Goal: Task Accomplishment & Management: Manage account settings

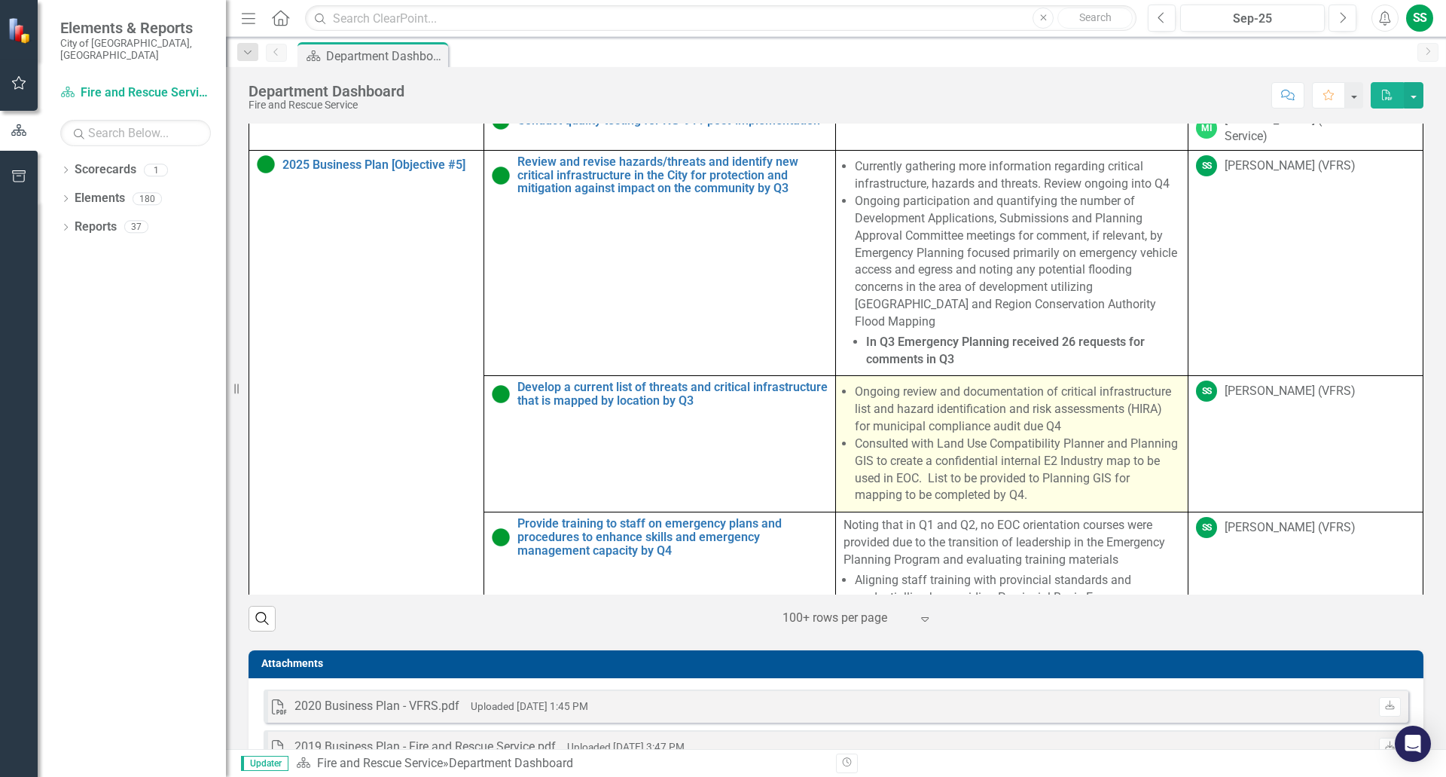
scroll to position [753, 0]
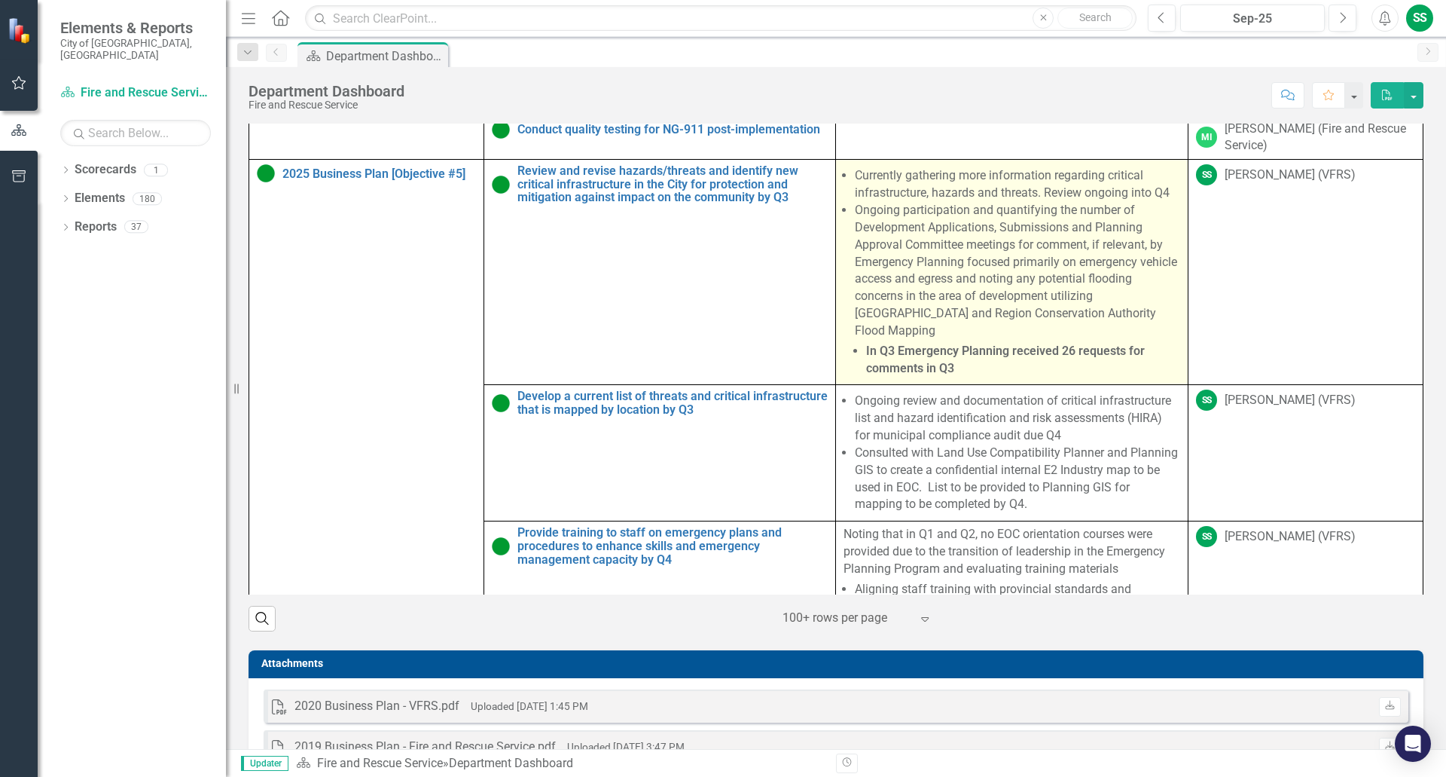
click at [951, 331] on li "Ongoing participation and quantifying the number of Development Applications, S…" at bounding box center [1017, 289] width 325 height 175
click at [952, 294] on li "Ongoing participation and quantifying the number of Development Applications, S…" at bounding box center [1017, 289] width 325 height 175
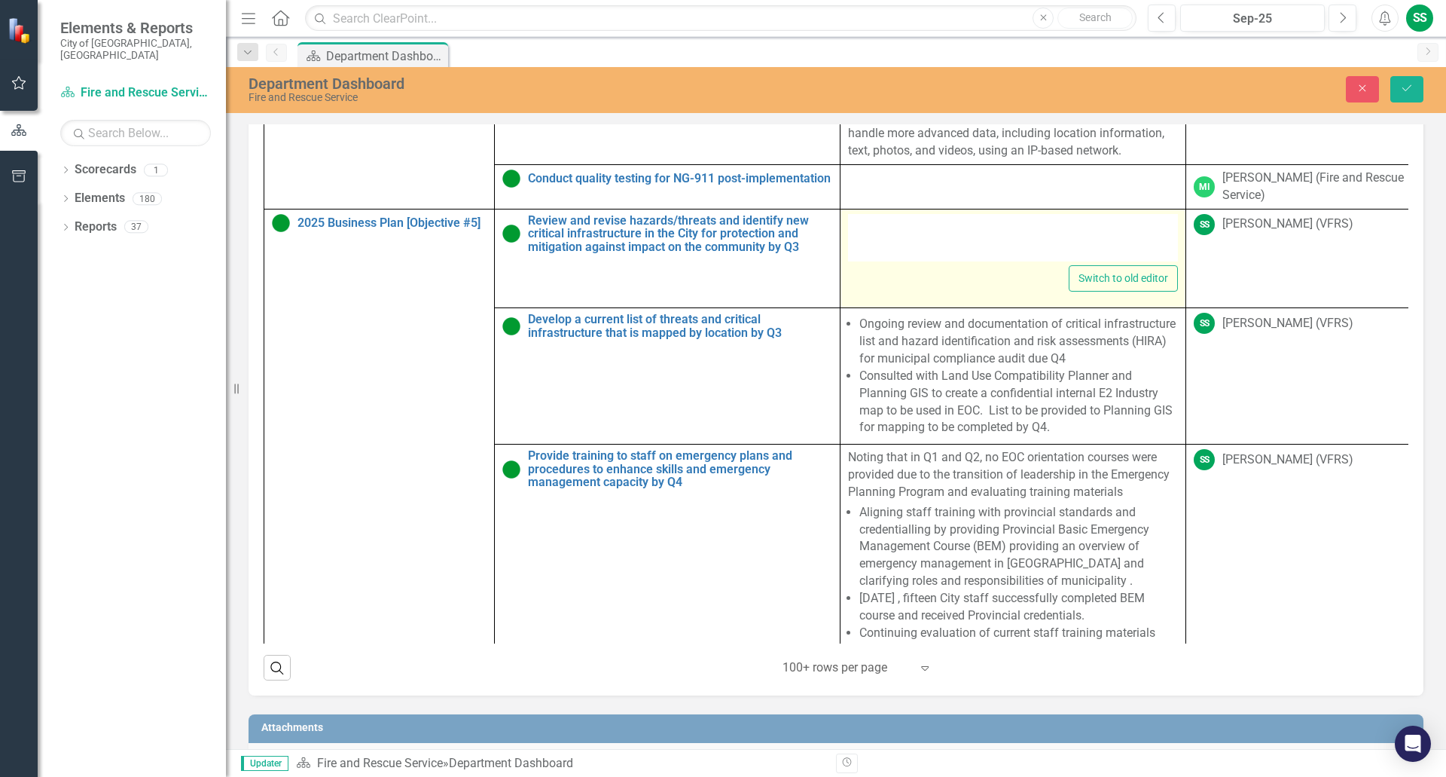
type textarea "<ul> <li>Currently gathering more information regarding critical infrastructure…"
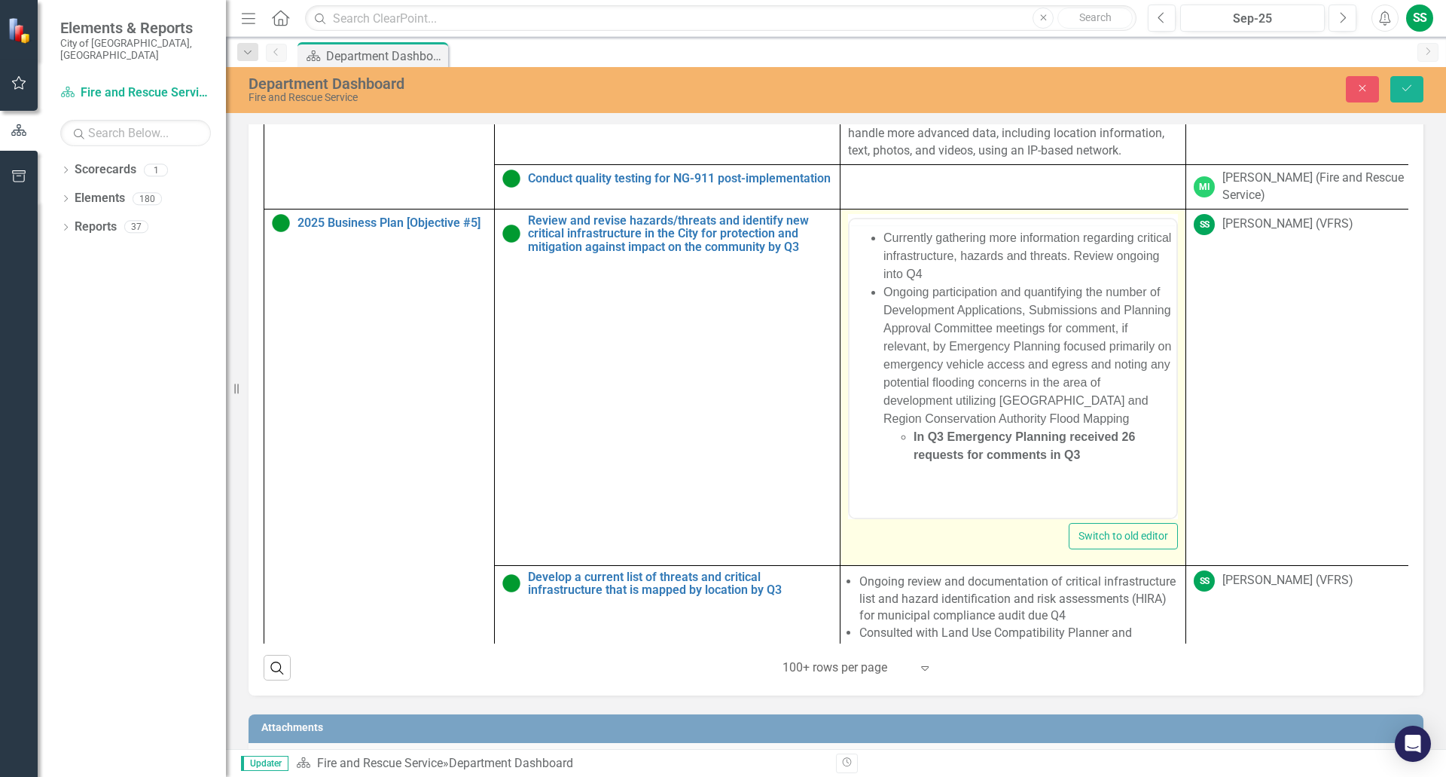
scroll to position [0, 0]
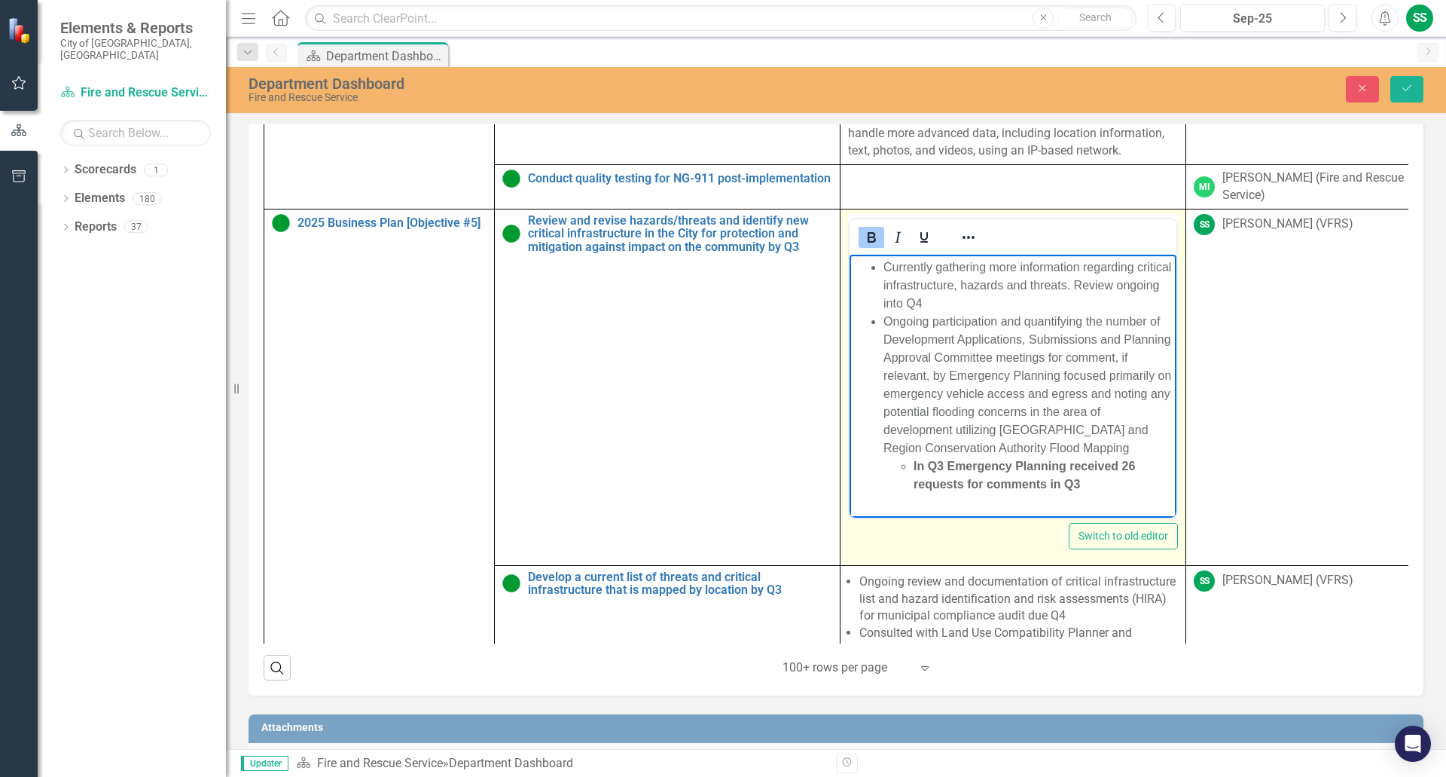
click at [1097, 481] on li "In Q3 Emergency Planning received 26 requests for comments in Q3" at bounding box center [1043, 474] width 259 height 36
click at [971, 246] on icon "Reveal or hide additional toolbar items" at bounding box center [969, 237] width 18 height 18
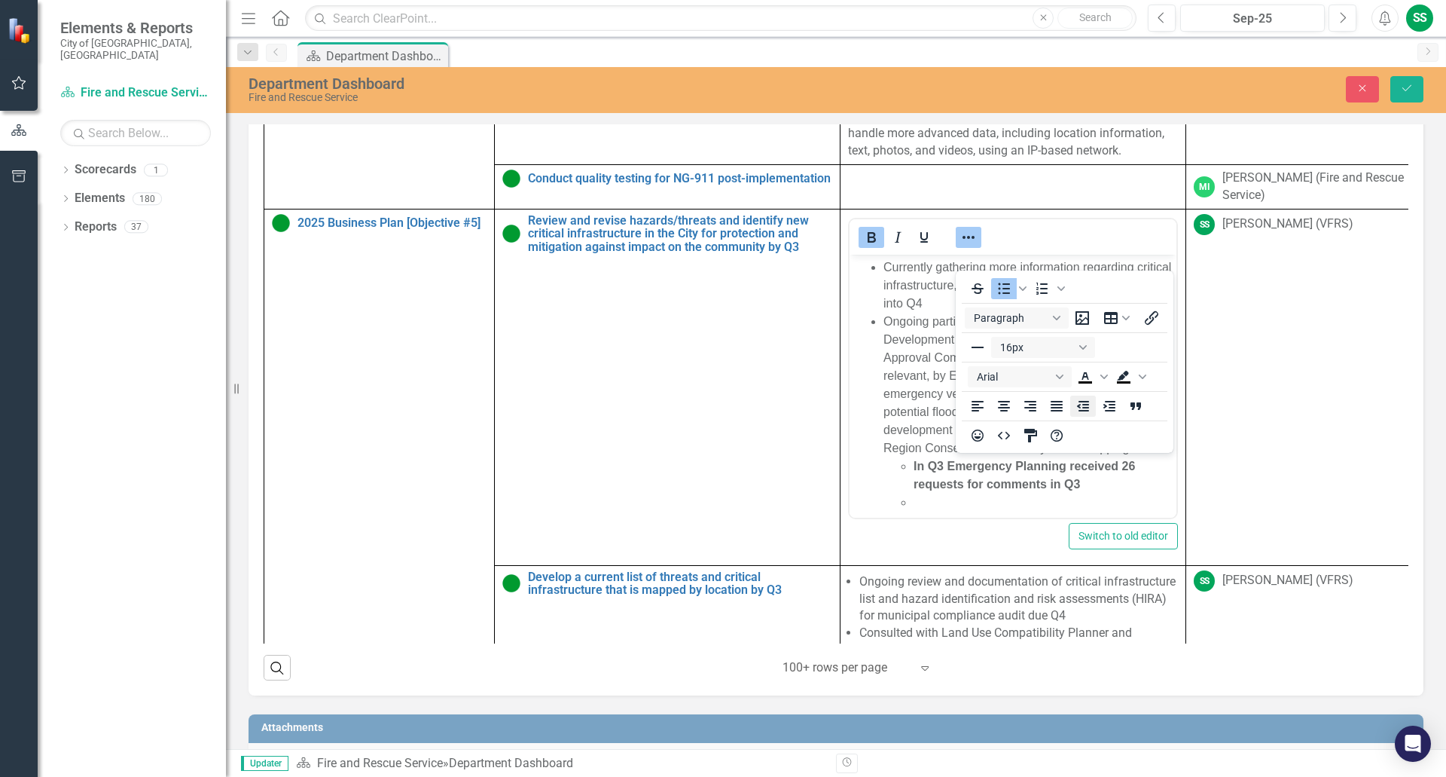
click at [1088, 404] on icon "Decrease indent" at bounding box center [1083, 406] width 12 height 11
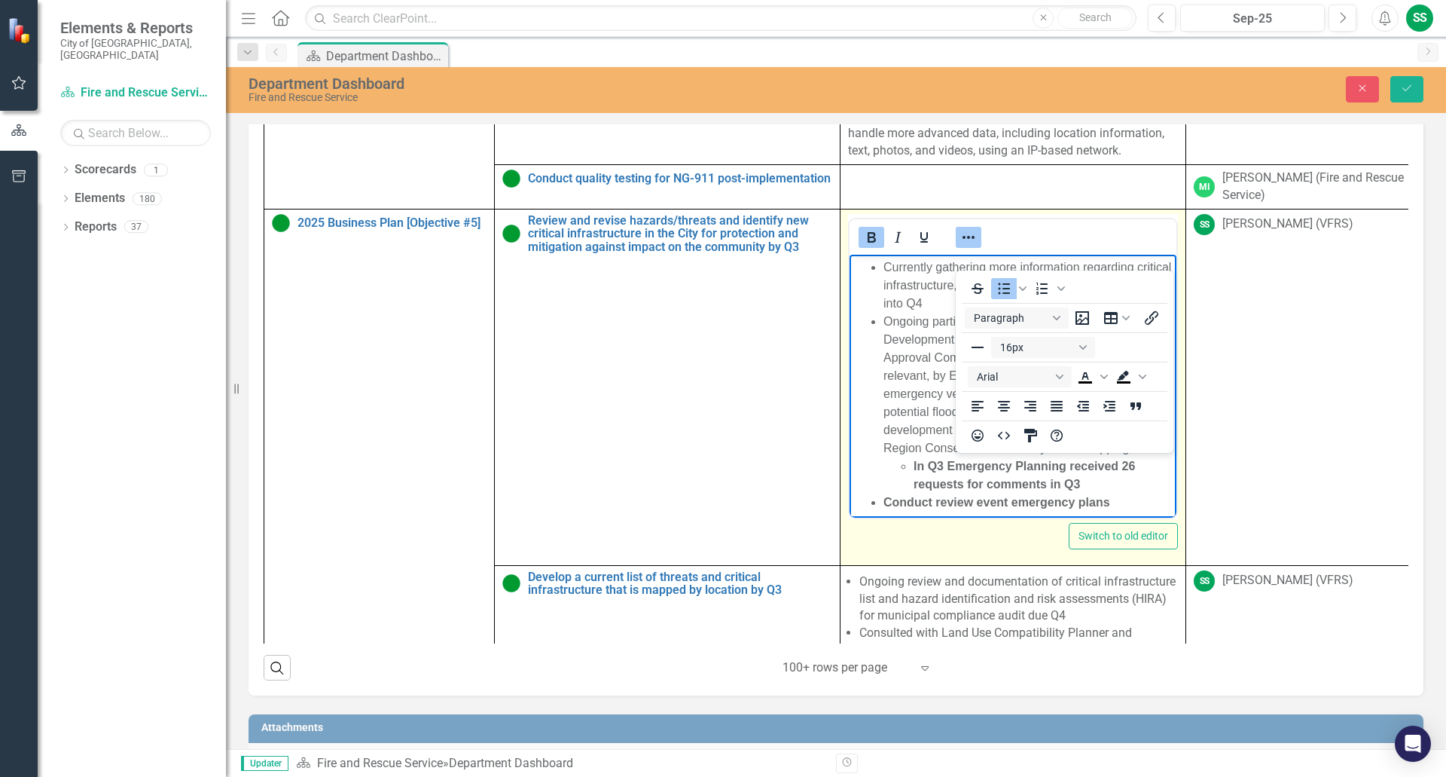
click at [976, 496] on strong "Conduct review event emergency plans﻿" at bounding box center [997, 501] width 227 height 13
click at [1128, 499] on li "Conduct review of event emergency plans﻿" at bounding box center [1028, 502] width 289 height 18
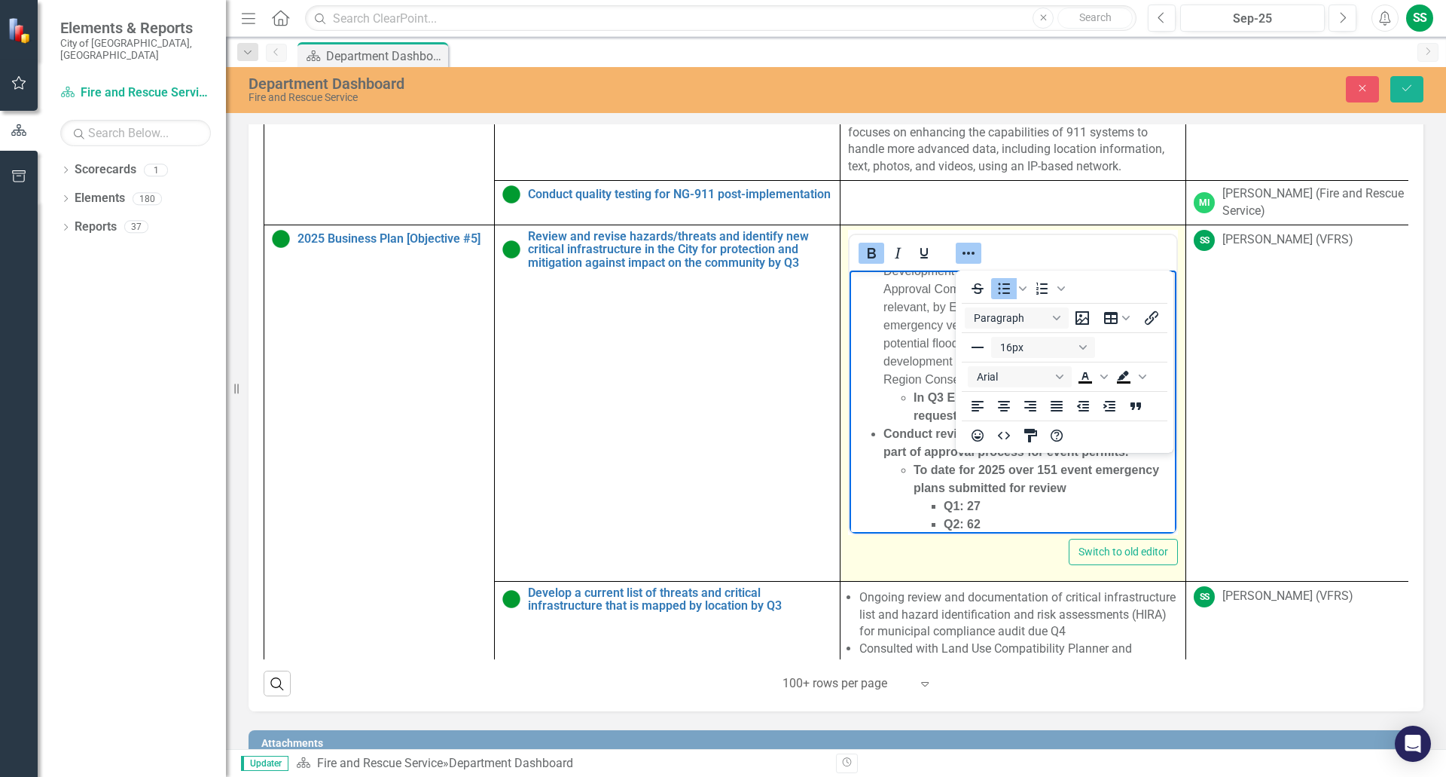
scroll to position [102, 0]
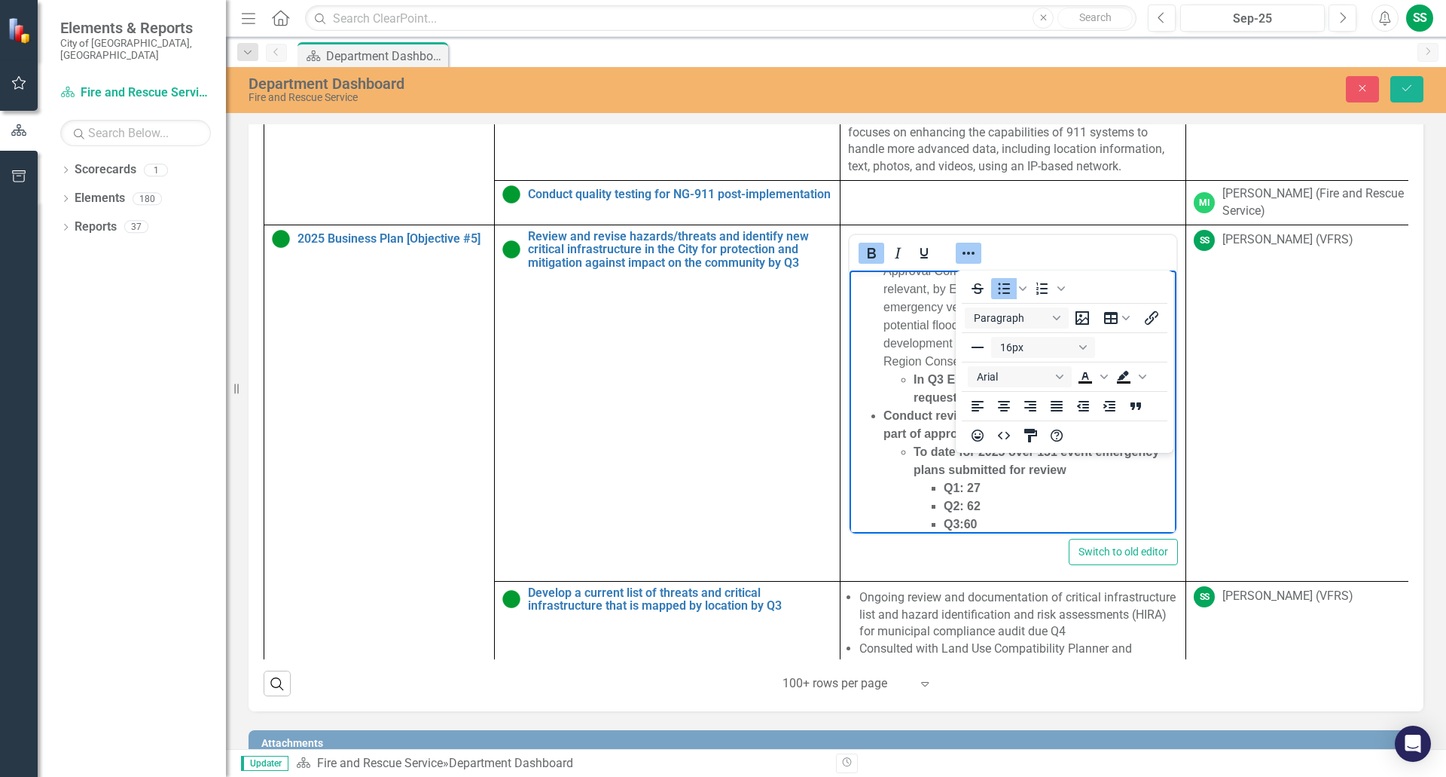
click at [964, 522] on strong "Q3:60﻿" at bounding box center [960, 523] width 33 height 13
click at [979, 490] on strong "Q1: 27" at bounding box center [962, 487] width 37 height 13
click at [981, 505] on li "Q2: 62" at bounding box center [1058, 505] width 229 height 18
click at [1025, 514] on li "Q3: 60﻿" at bounding box center [1058, 523] width 229 height 18
click at [1059, 451] on strong "To date for 2025 over 151 event emergency plans submitted for review" at bounding box center [1037, 459] width 246 height 31
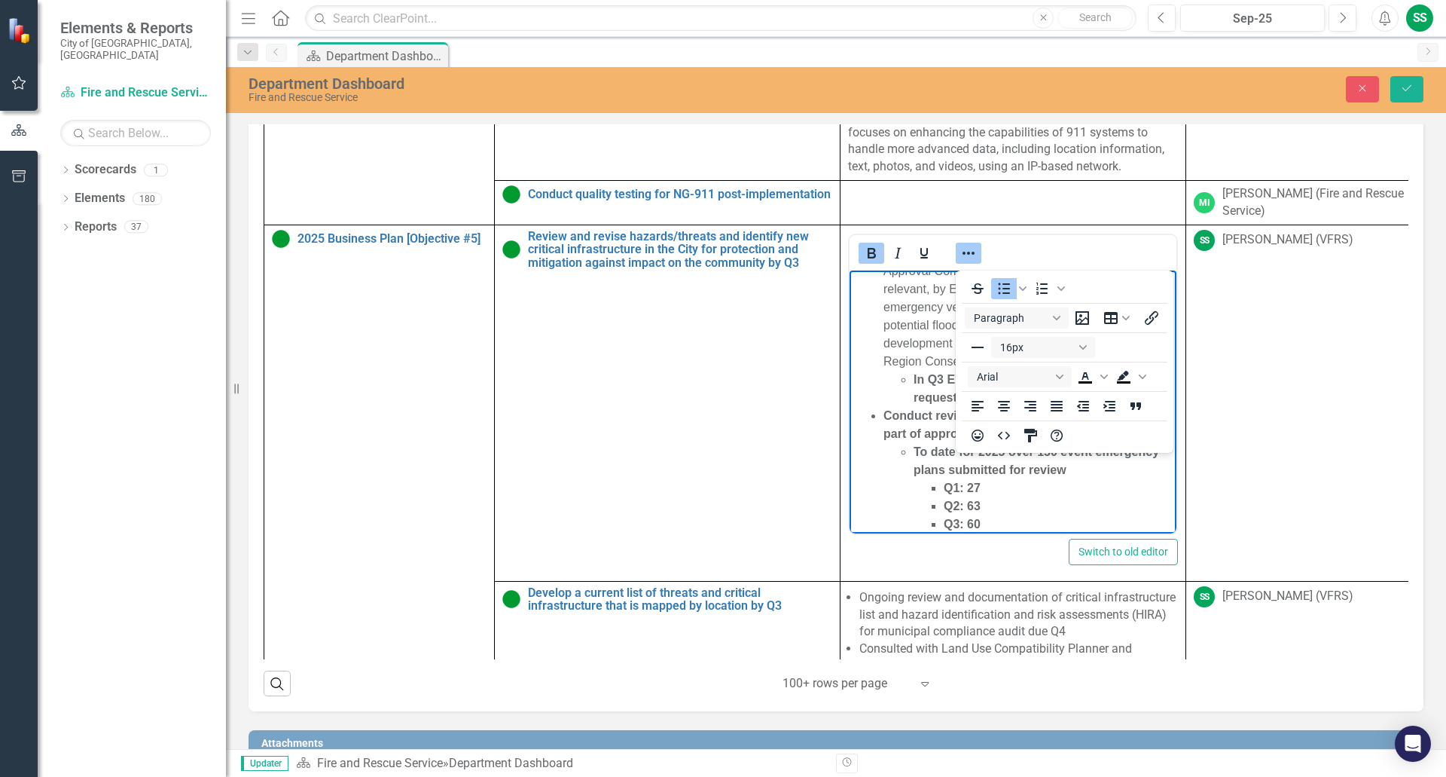
click at [1030, 453] on strong "To date for 2025 over 150 event emergency plans submitted for review" at bounding box center [1037, 459] width 246 height 31
click at [966, 258] on icon "Reveal or hide additional toolbar items" at bounding box center [969, 253] width 18 height 18
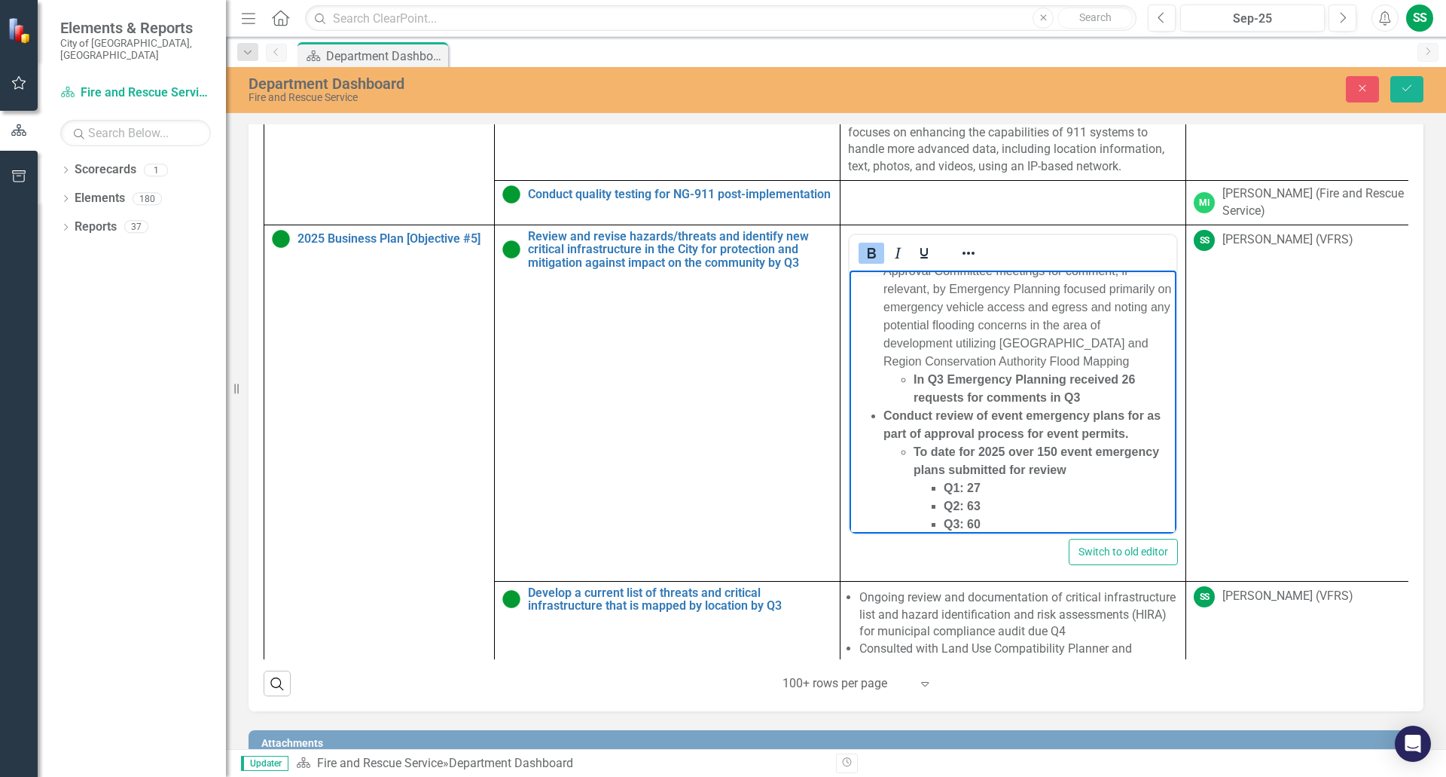
click at [1036, 449] on strong "To date for 2025 over 150 event emergency plans submitted for review" at bounding box center [1037, 459] width 246 height 31
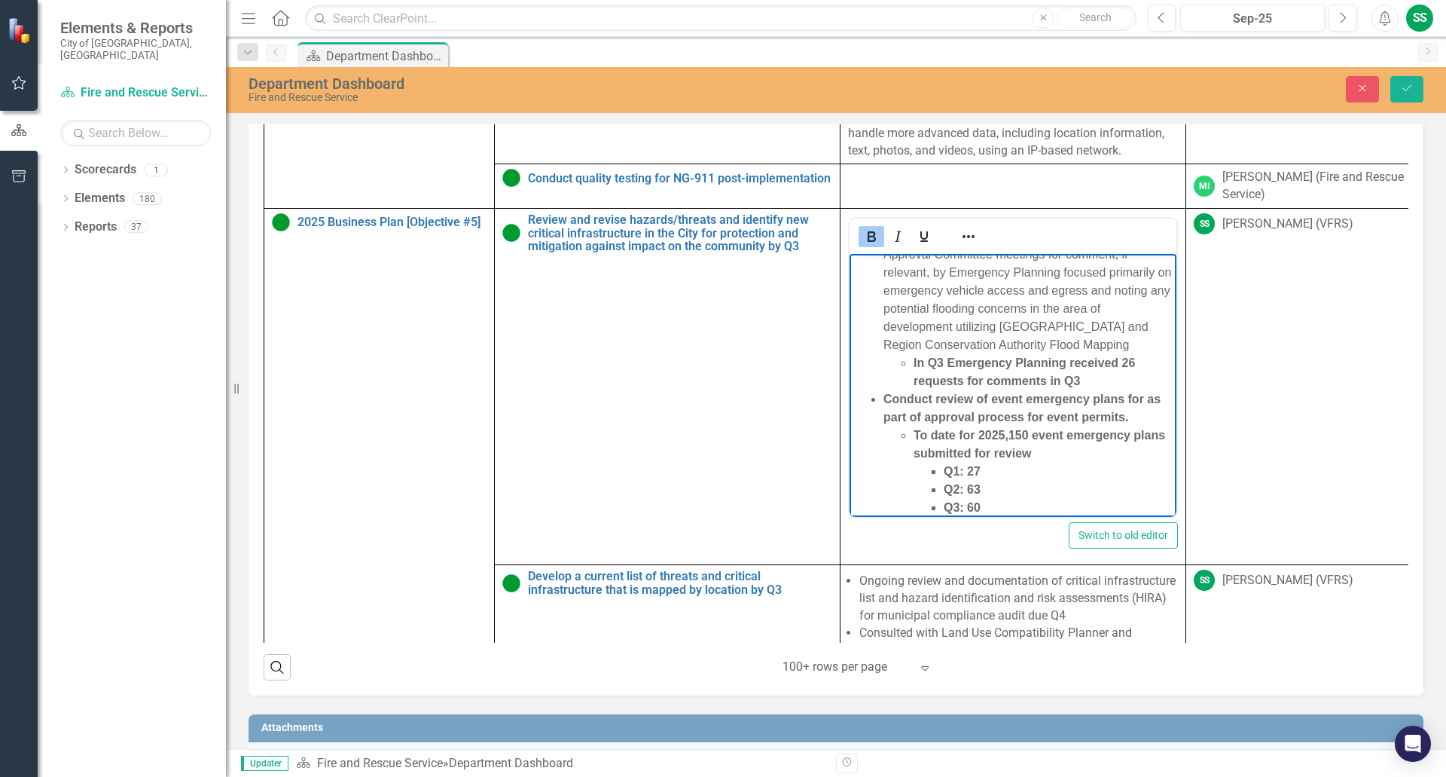
click at [981, 417] on strong "Conduct review of event emergency plans﻿ for as part of approval process for ev…" at bounding box center [1022, 407] width 277 height 31
drag, startPoint x: 915, startPoint y: 362, endPoint x: 1015, endPoint y: 507, distance: 175.5
click at [1014, 510] on body "Currently gathering more information regarding critical infrastructure, hazards…" at bounding box center [1013, 326] width 327 height 381
click at [972, 246] on icon "Reveal or hide additional toolbar items" at bounding box center [969, 236] width 18 height 18
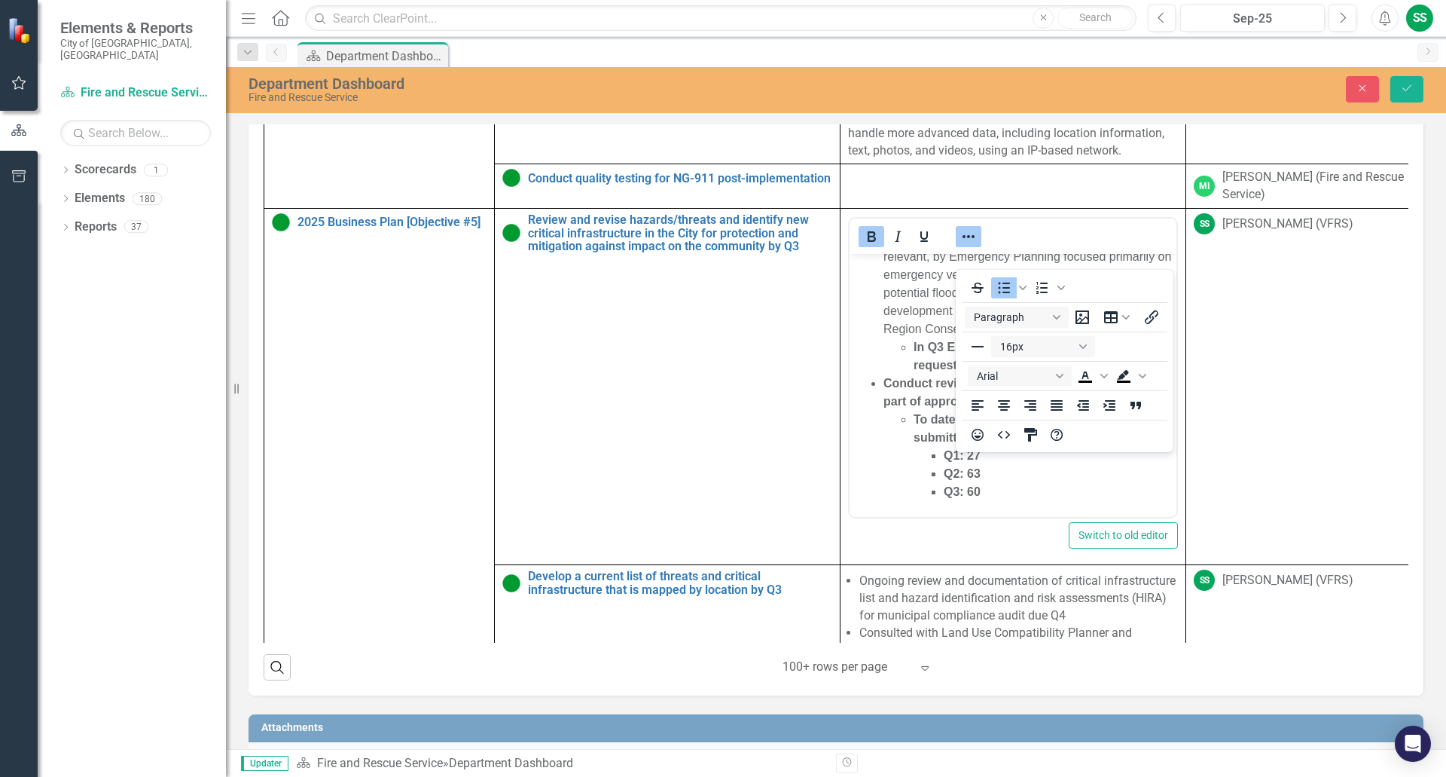
click at [1090, 288] on div "To open the popup, press Shift+Enter To open the popup, press Shift+Enter Parag…" at bounding box center [1065, 361] width 218 height 176
click at [1082, 344] on button "16px" at bounding box center [1043, 346] width 104 height 21
click at [1141, 346] on div "To open the popup, press Shift+Enter To open the popup, press Shift+Enter Parag…" at bounding box center [1065, 361] width 218 height 176
click at [1146, 377] on span "Background color Black" at bounding box center [1143, 375] width 12 height 21
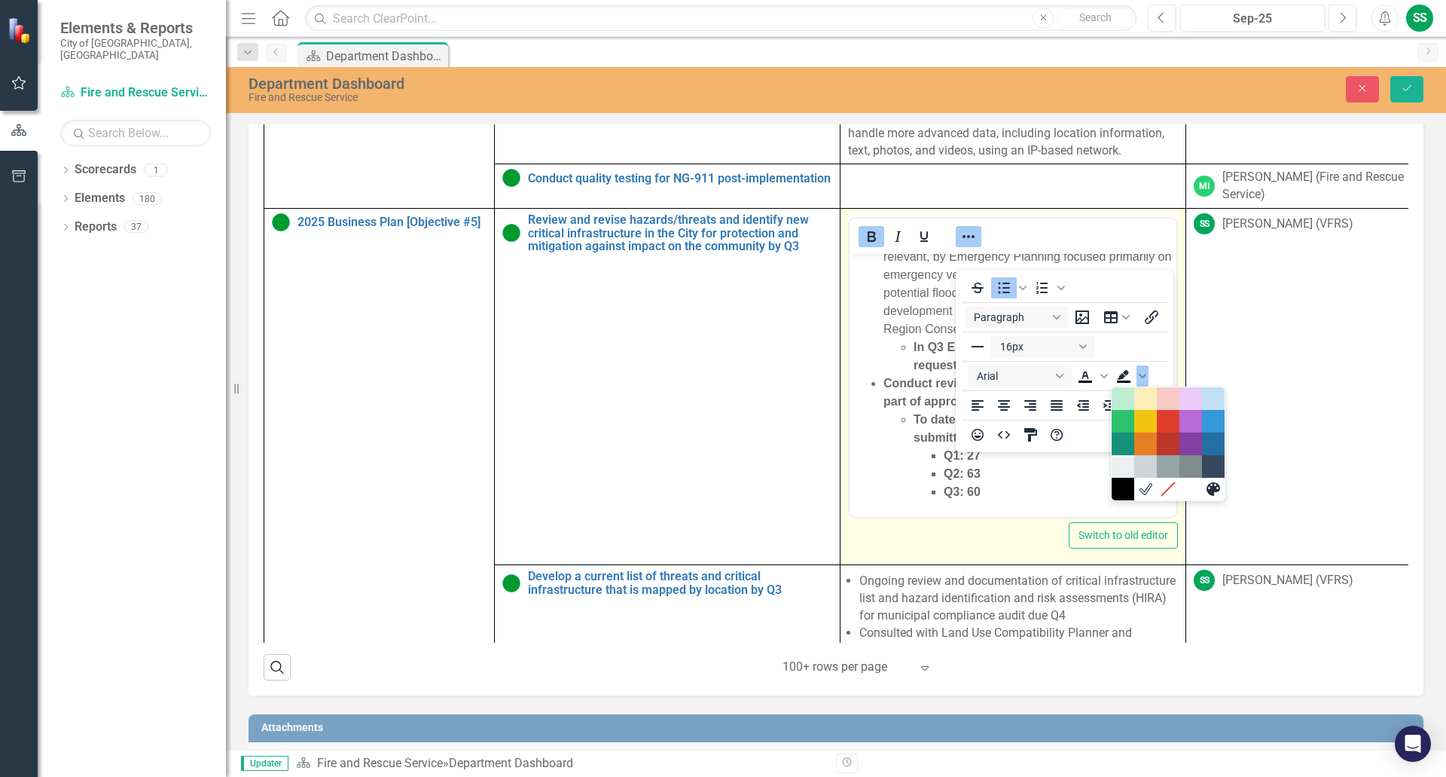
click at [1148, 251] on div at bounding box center [1013, 235] width 327 height 29
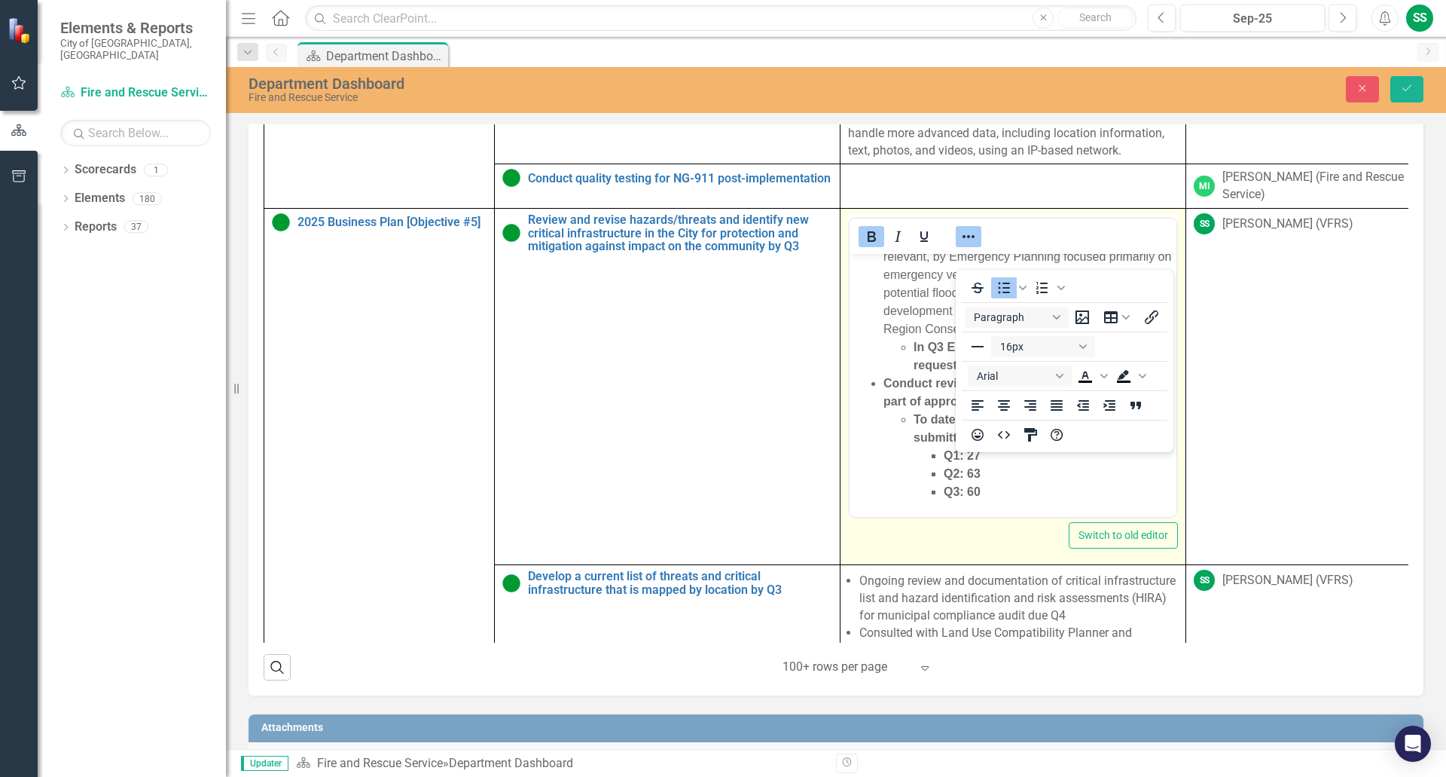
click at [875, 246] on icon "Bold" at bounding box center [871, 236] width 18 height 18
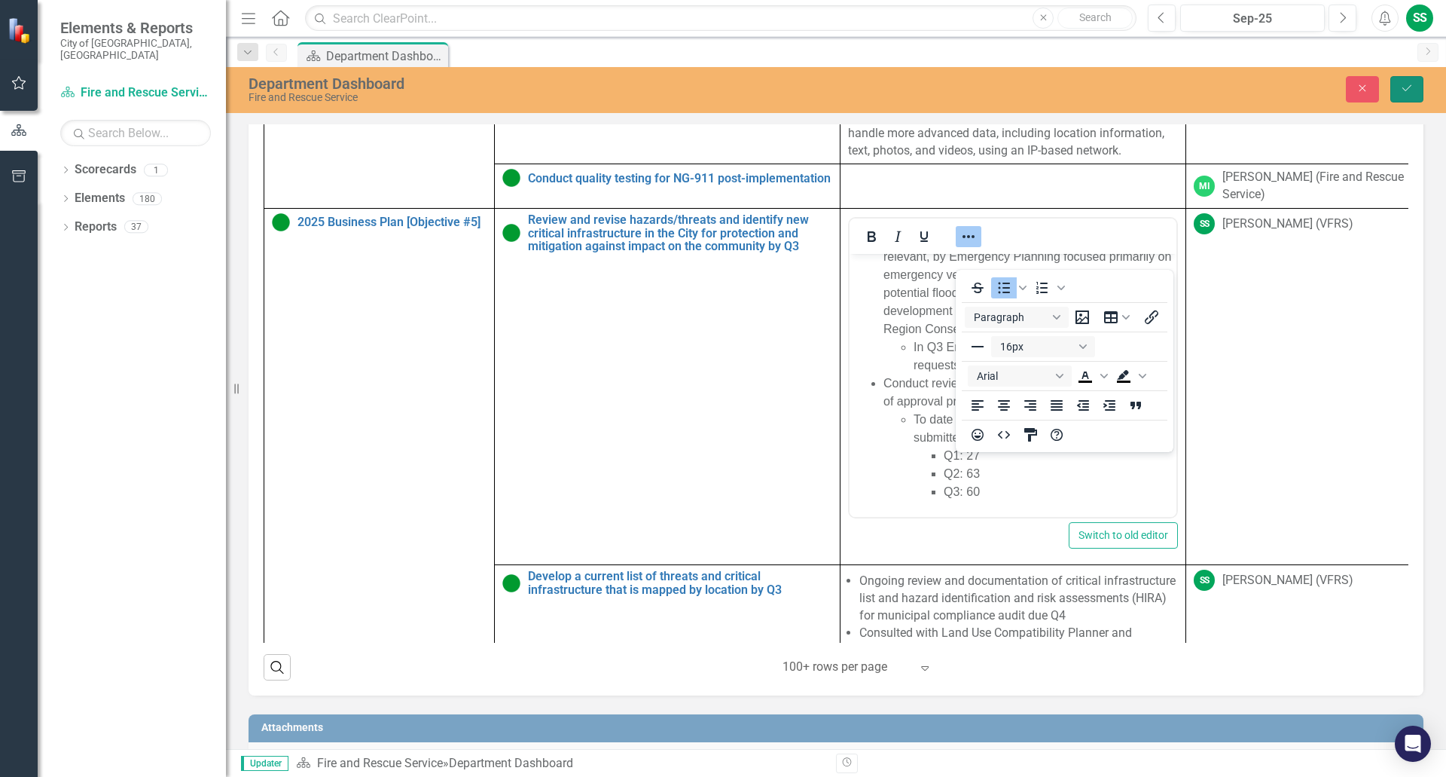
click at [1412, 83] on icon "Save" at bounding box center [1407, 88] width 14 height 11
